Goal: Transaction & Acquisition: Download file/media

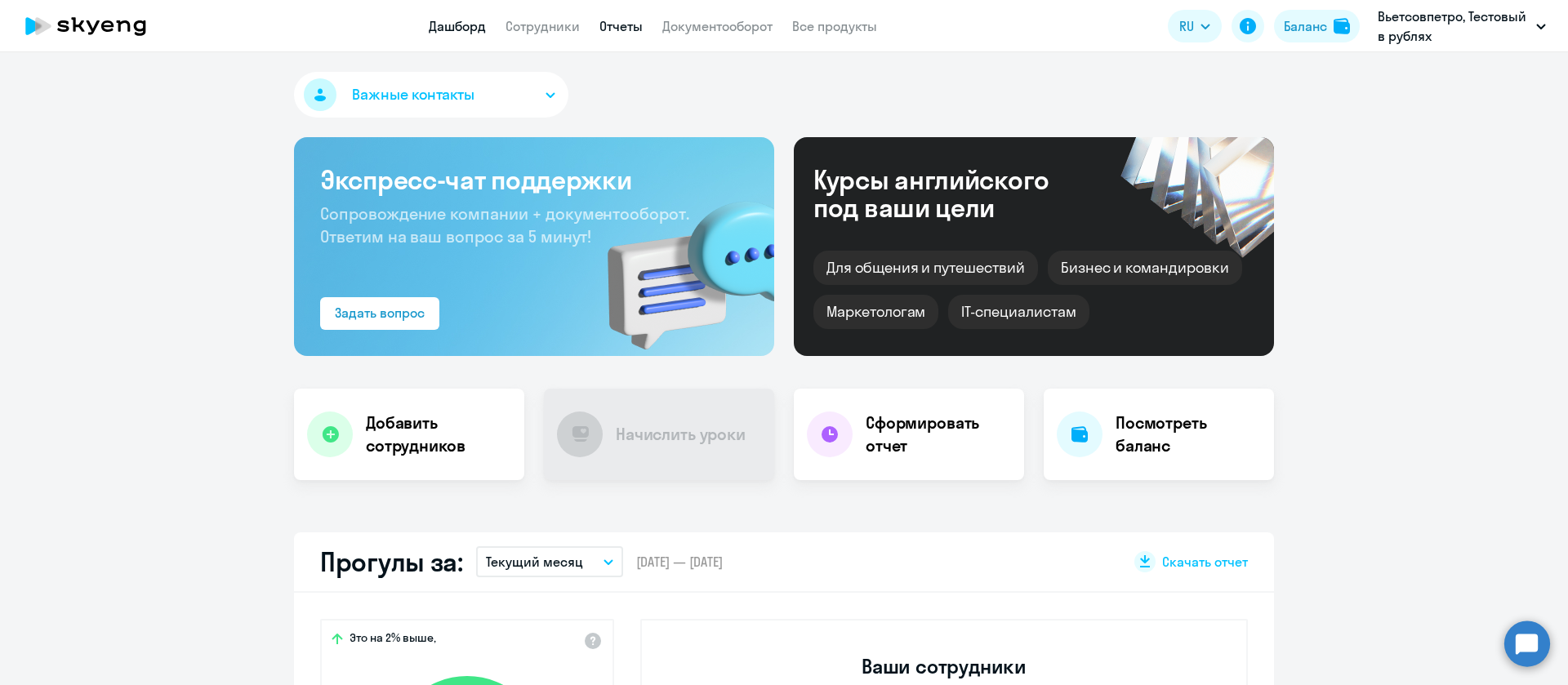
click at [628, 24] on link "Отчеты" at bounding box center [621, 26] width 43 height 17
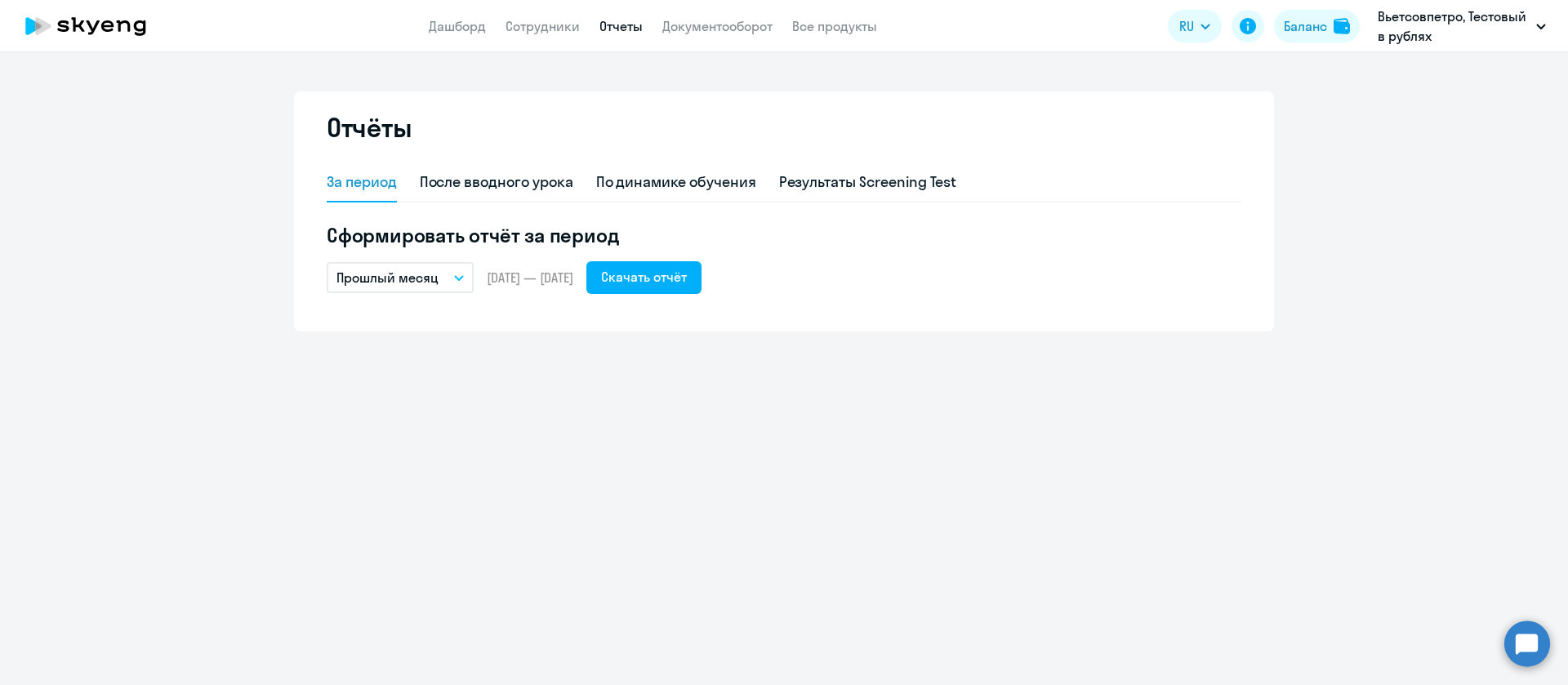
click at [425, 277] on p "Прошлый месяц" at bounding box center [388, 278] width 102 height 20
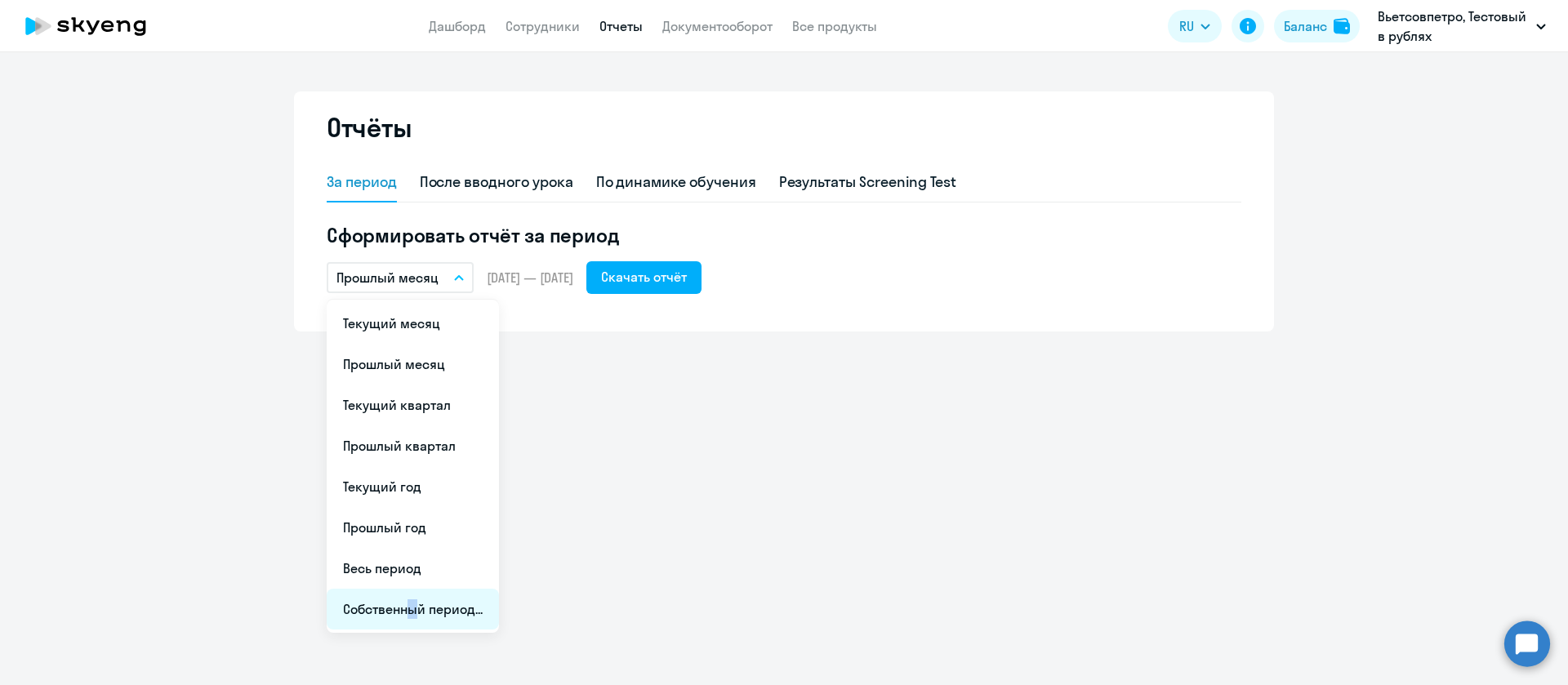
click at [406, 607] on li "Собственный период..." at bounding box center [412, 608] width 172 height 40
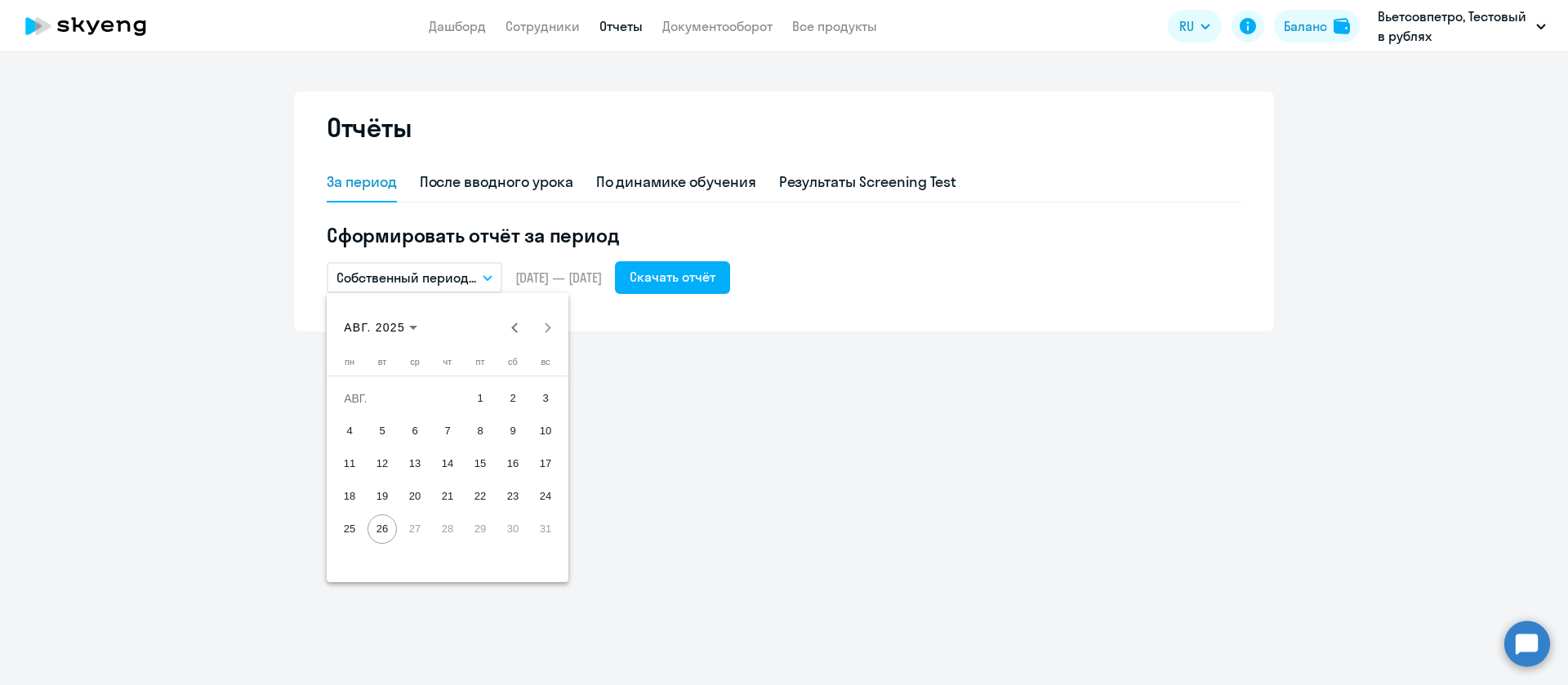
click at [483, 457] on span "15" at bounding box center [480, 464] width 30 height 30
click at [377, 536] on span "26" at bounding box center [382, 529] width 30 height 30
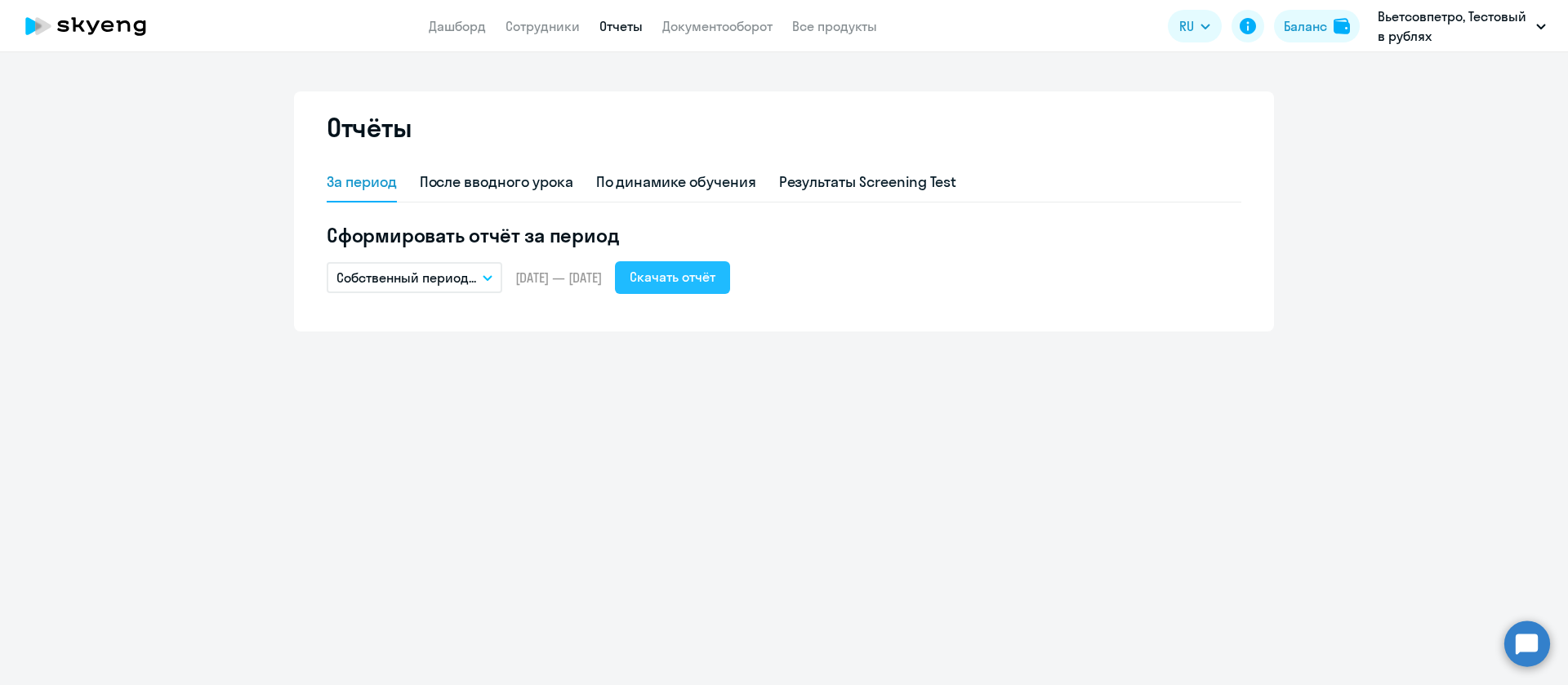
click at [716, 277] on div "Скачать отчёт" at bounding box center [672, 277] width 86 height 20
click at [533, 28] on link "Сотрудники" at bounding box center [543, 26] width 75 height 17
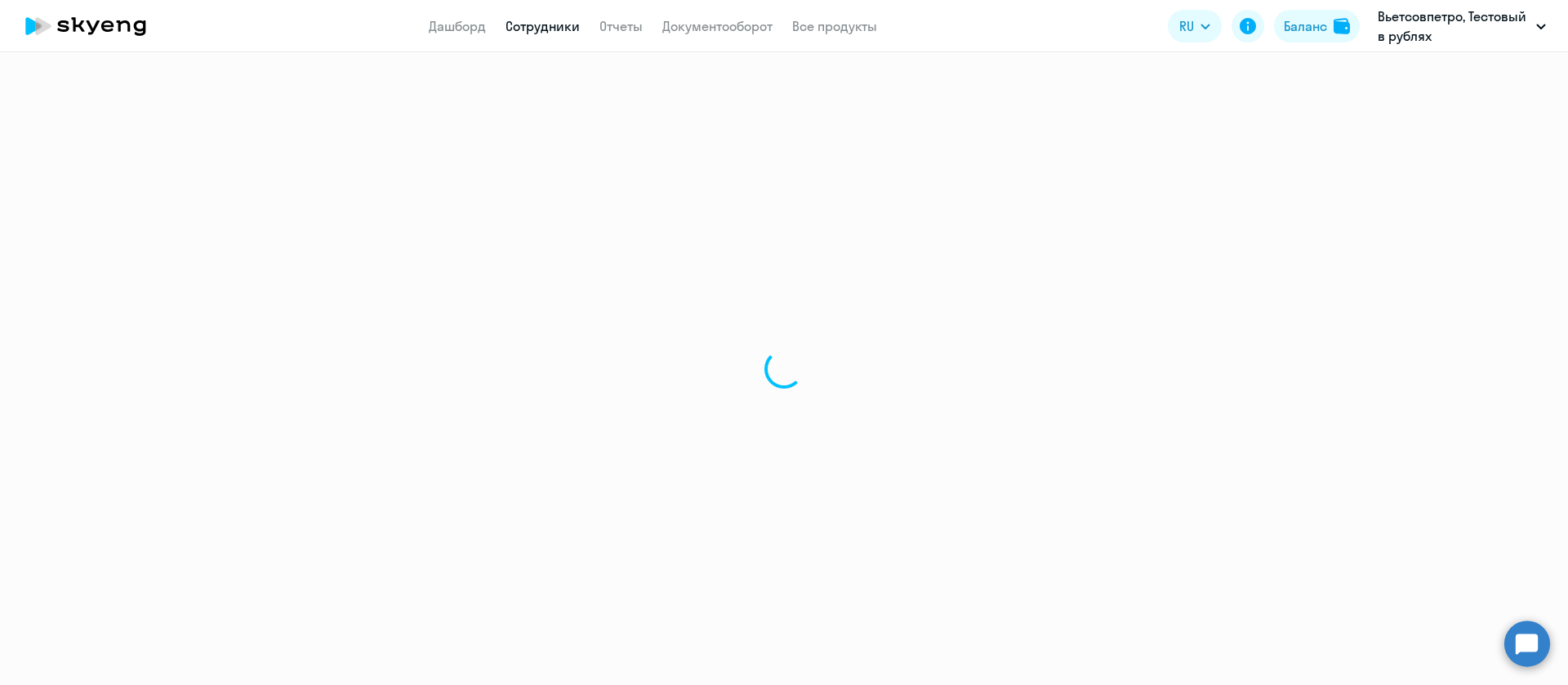
select select "30"
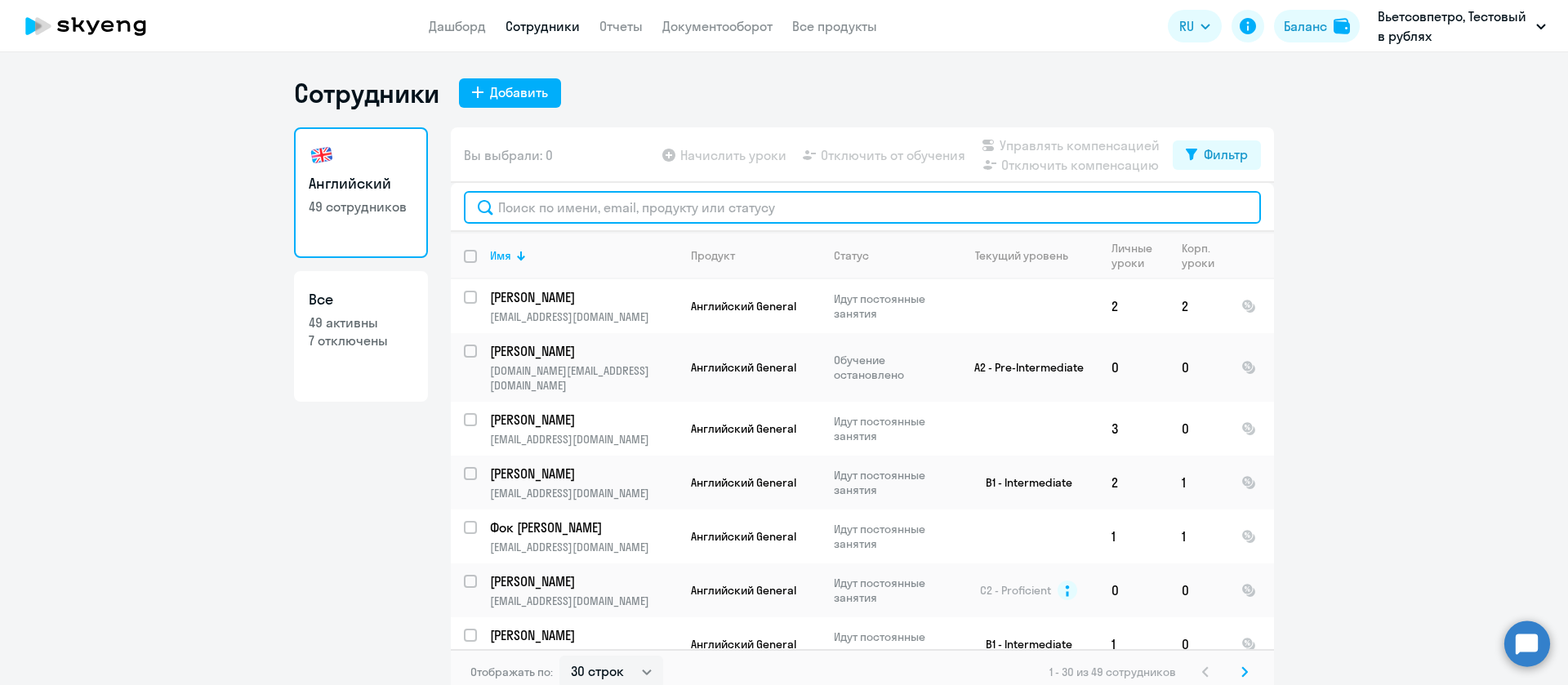
click at [573, 211] on input "text" at bounding box center [862, 207] width 797 height 32
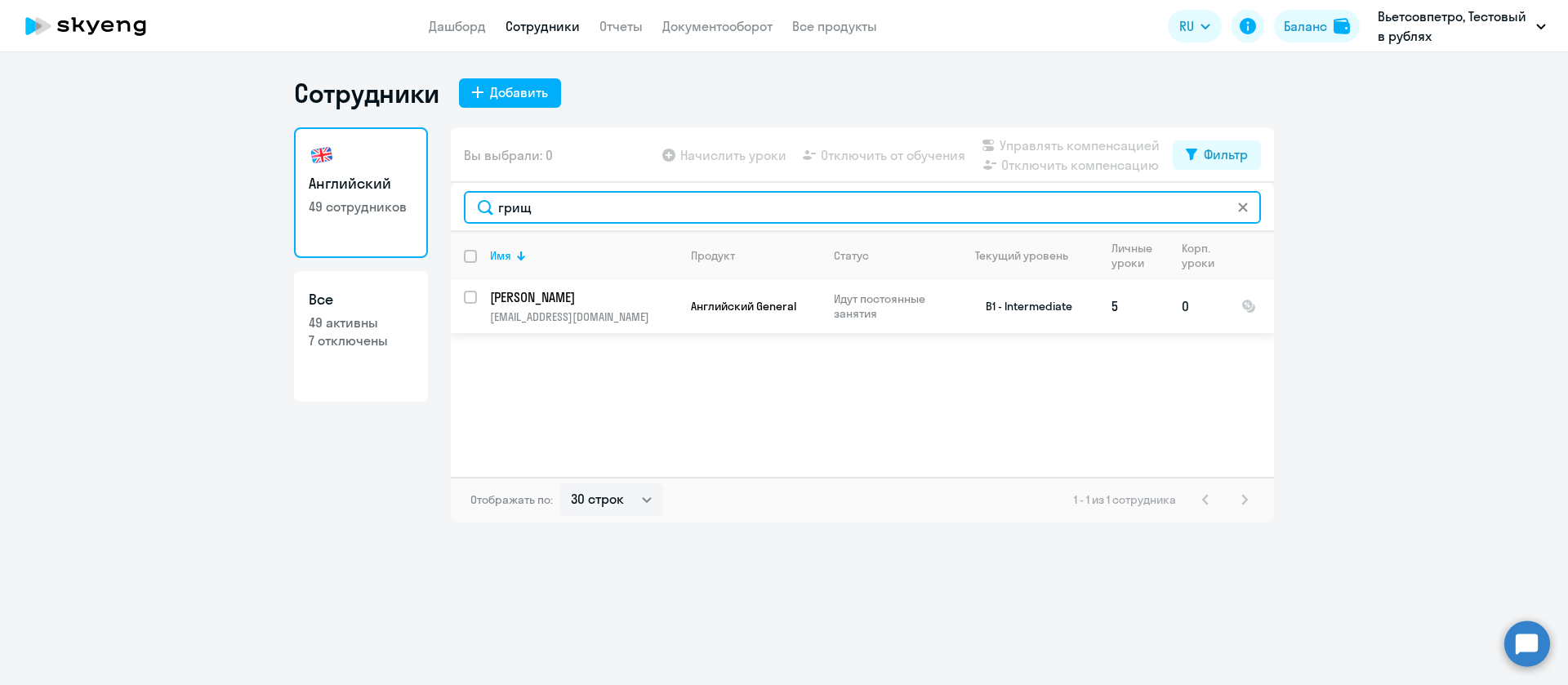
type input "грищ"
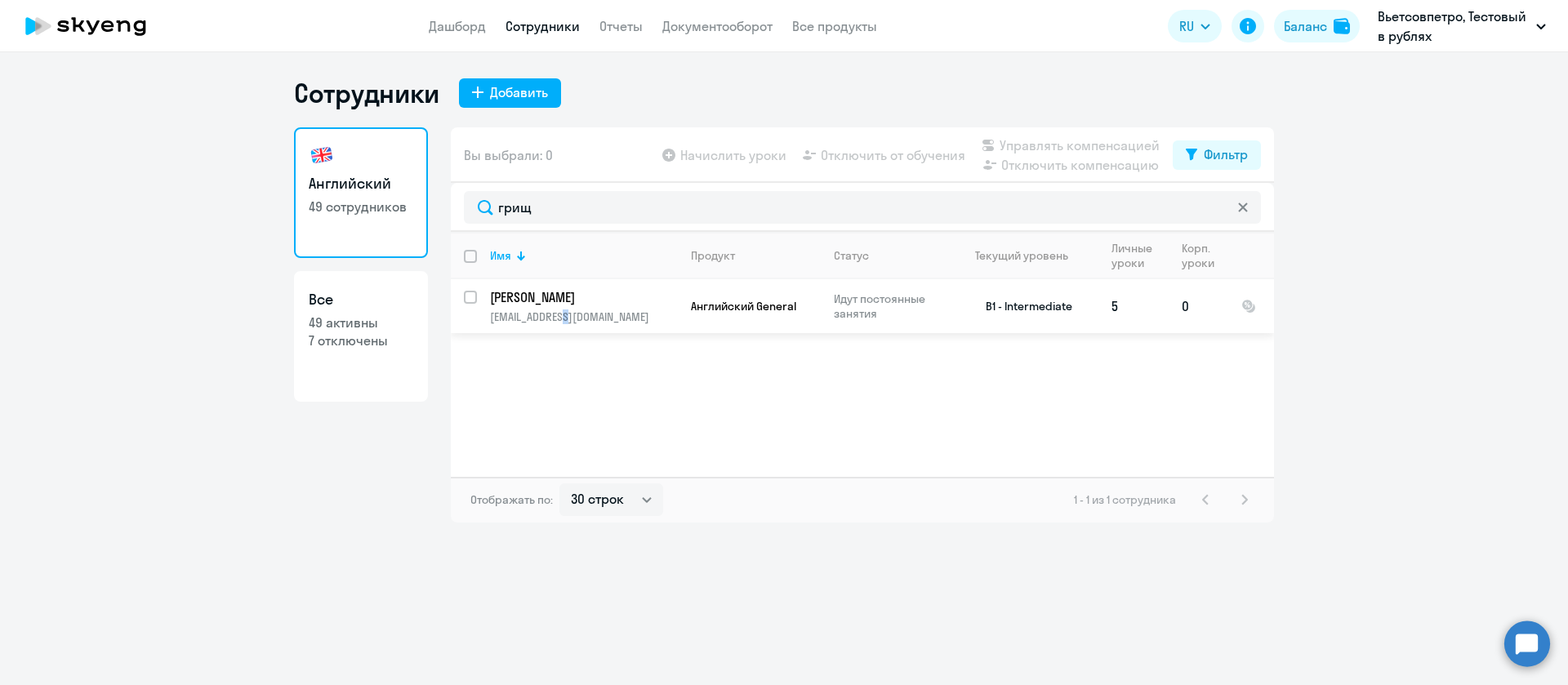
click at [564, 313] on p "gr.ena@mail.ru" at bounding box center [584, 316] width 187 height 15
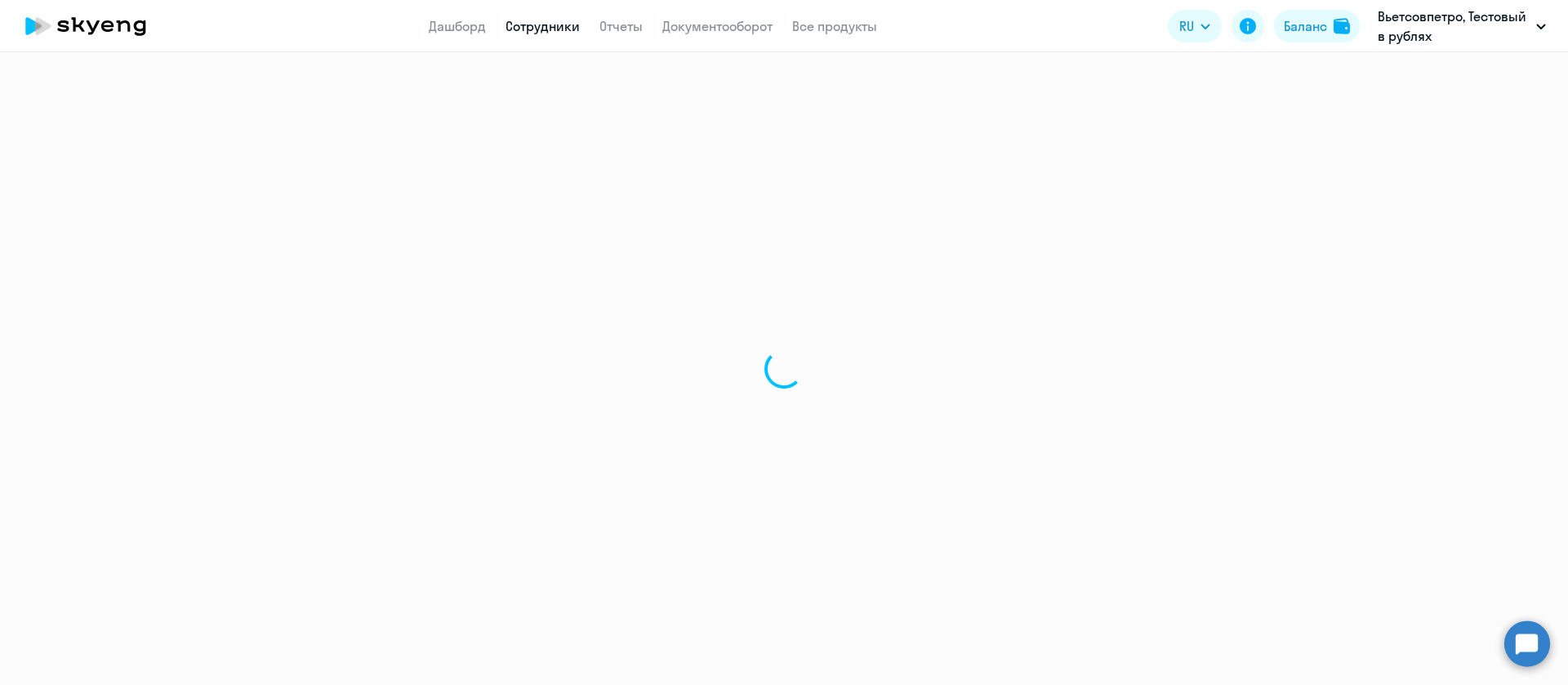
select select "english"
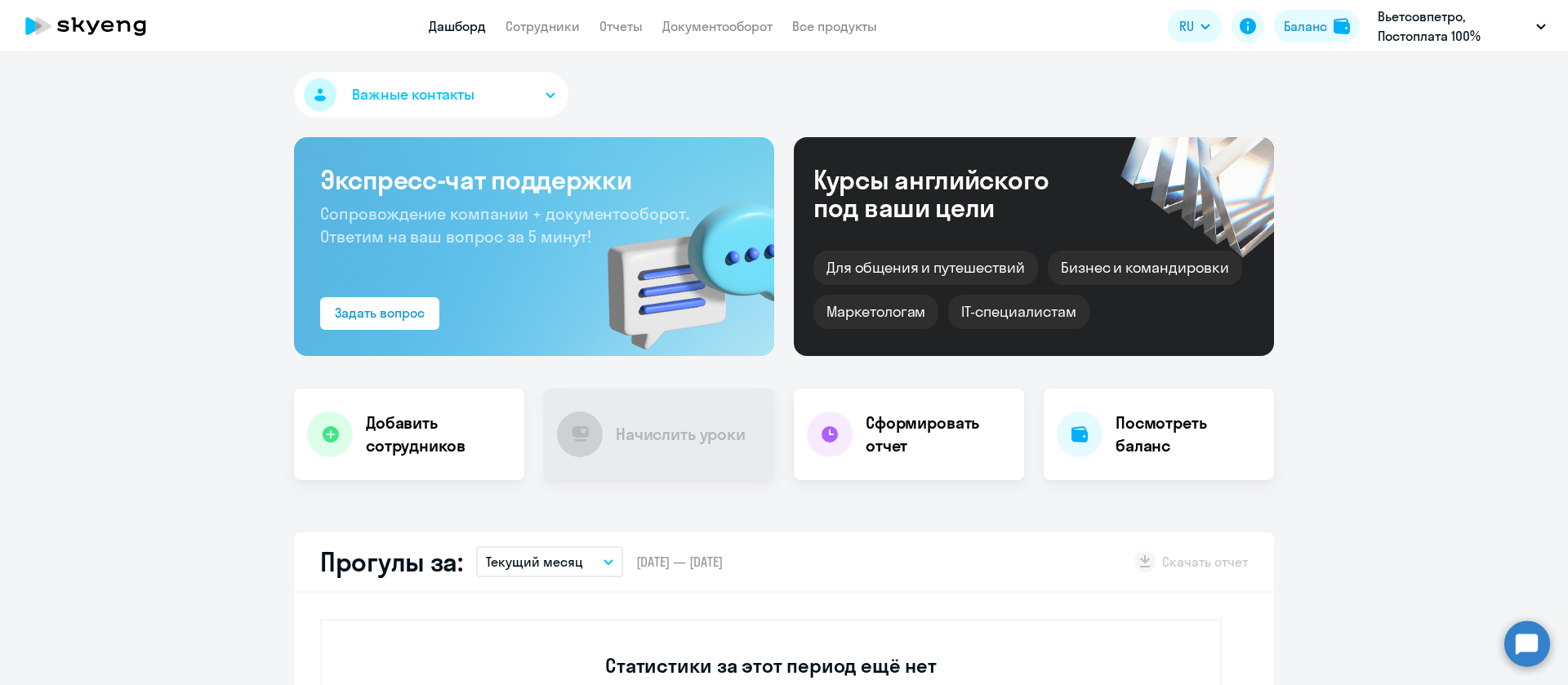
select select "30"
